Goal: Information Seeking & Learning: Learn about a topic

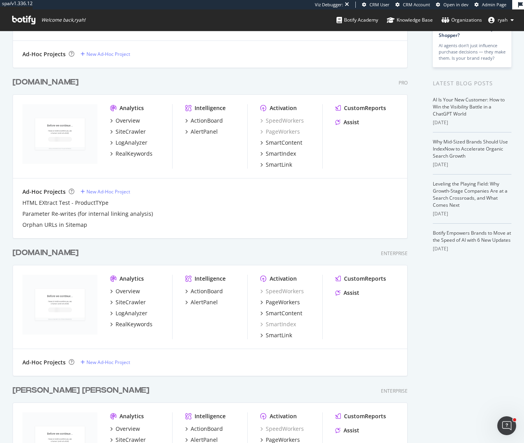
scroll to position [212, 0]
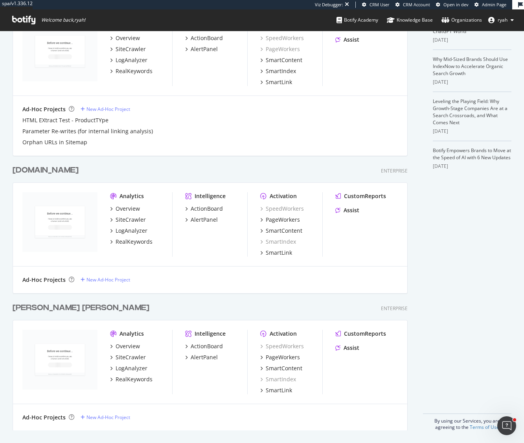
click at [52, 308] on div "[PERSON_NAME] [PERSON_NAME]" at bounding box center [81, 307] width 137 height 11
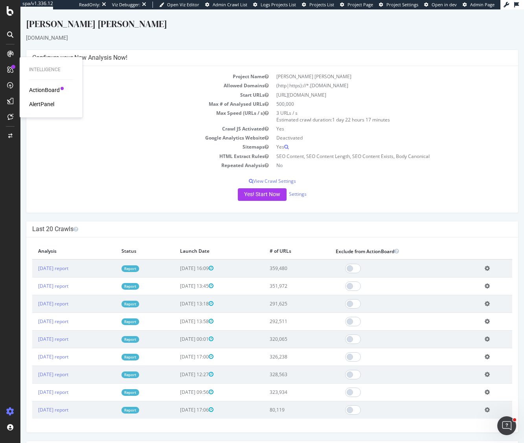
click at [44, 104] on div "AlertPanel" at bounding box center [41, 104] width 25 height 8
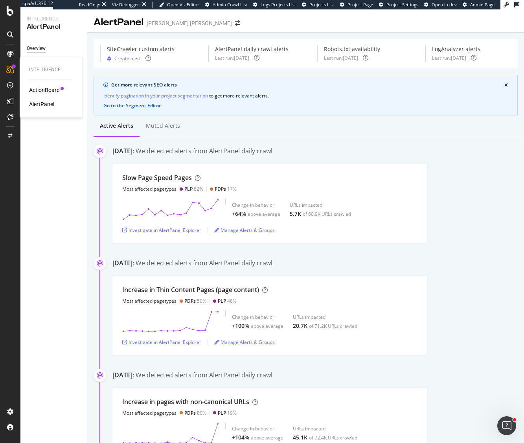
click at [47, 103] on div "AlertPanel" at bounding box center [41, 104] width 25 height 8
click at [39, 110] on div "Settings" at bounding box center [35, 109] width 17 height 8
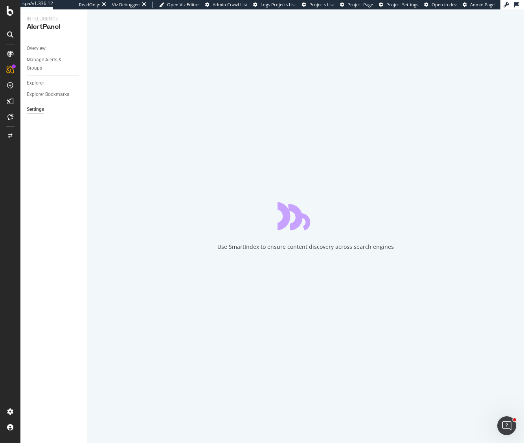
select select "04"
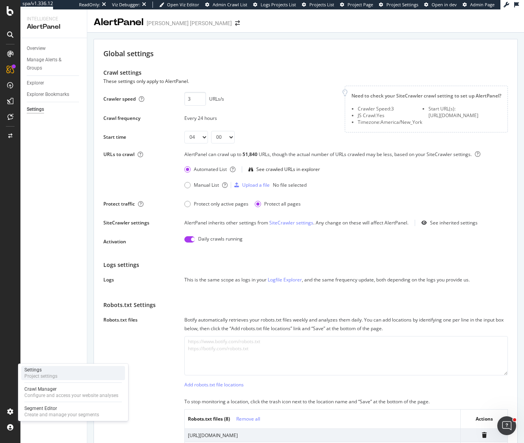
click at [42, 373] on div "Project settings" at bounding box center [40, 376] width 33 height 6
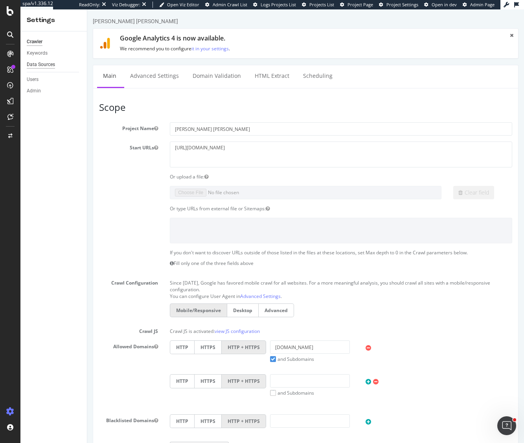
click at [50, 64] on div "Data Sources" at bounding box center [41, 65] width 28 height 8
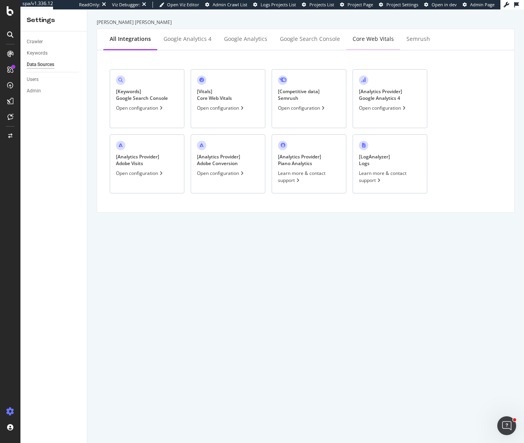
click at [377, 41] on div "Core Web Vitals" at bounding box center [373, 39] width 41 height 8
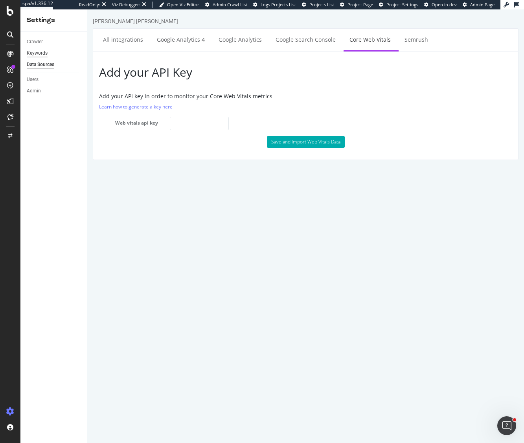
click at [31, 52] on div "Keywords" at bounding box center [37, 53] width 21 height 8
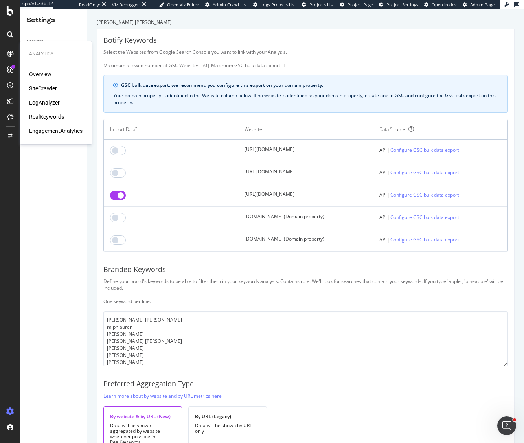
click at [47, 118] on div "RealKeywords" at bounding box center [46, 117] width 35 height 8
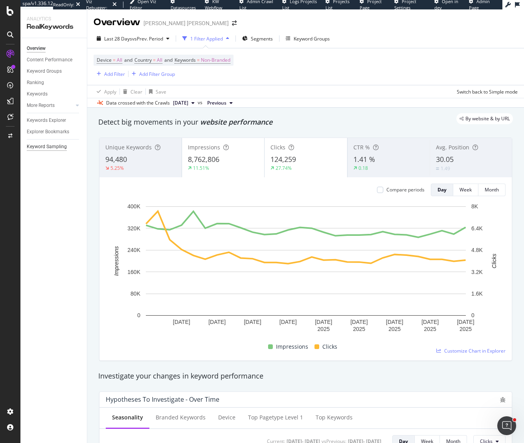
click at [55, 145] on div "Keyword Sampling" at bounding box center [47, 147] width 40 height 8
